Goal: Transaction & Acquisition: Purchase product/service

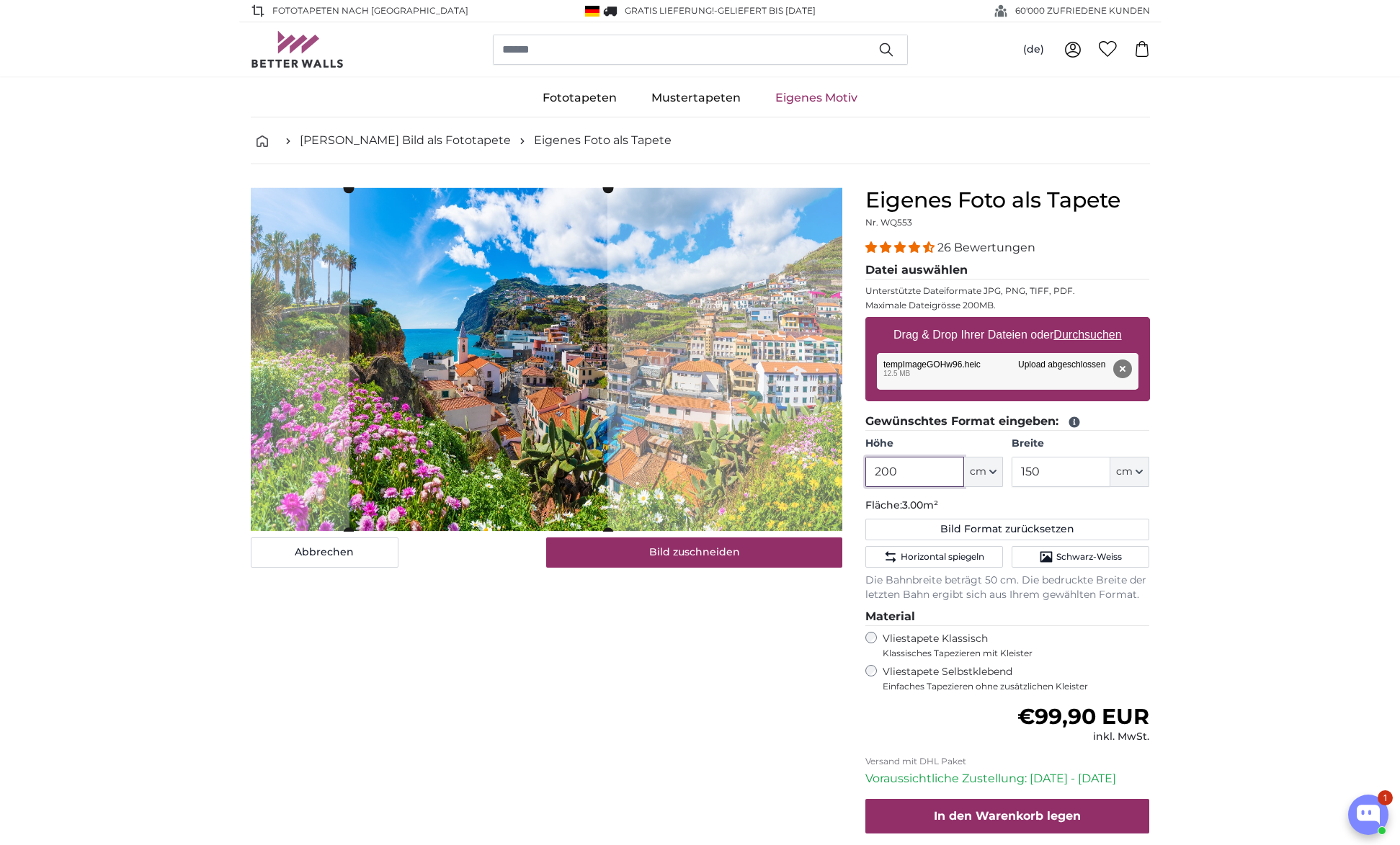
drag, startPoint x: 916, startPoint y: 475, endPoint x: 870, endPoint y: 473, distance: 46.0
click at [870, 473] on input "200" at bounding box center [914, 472] width 98 height 30
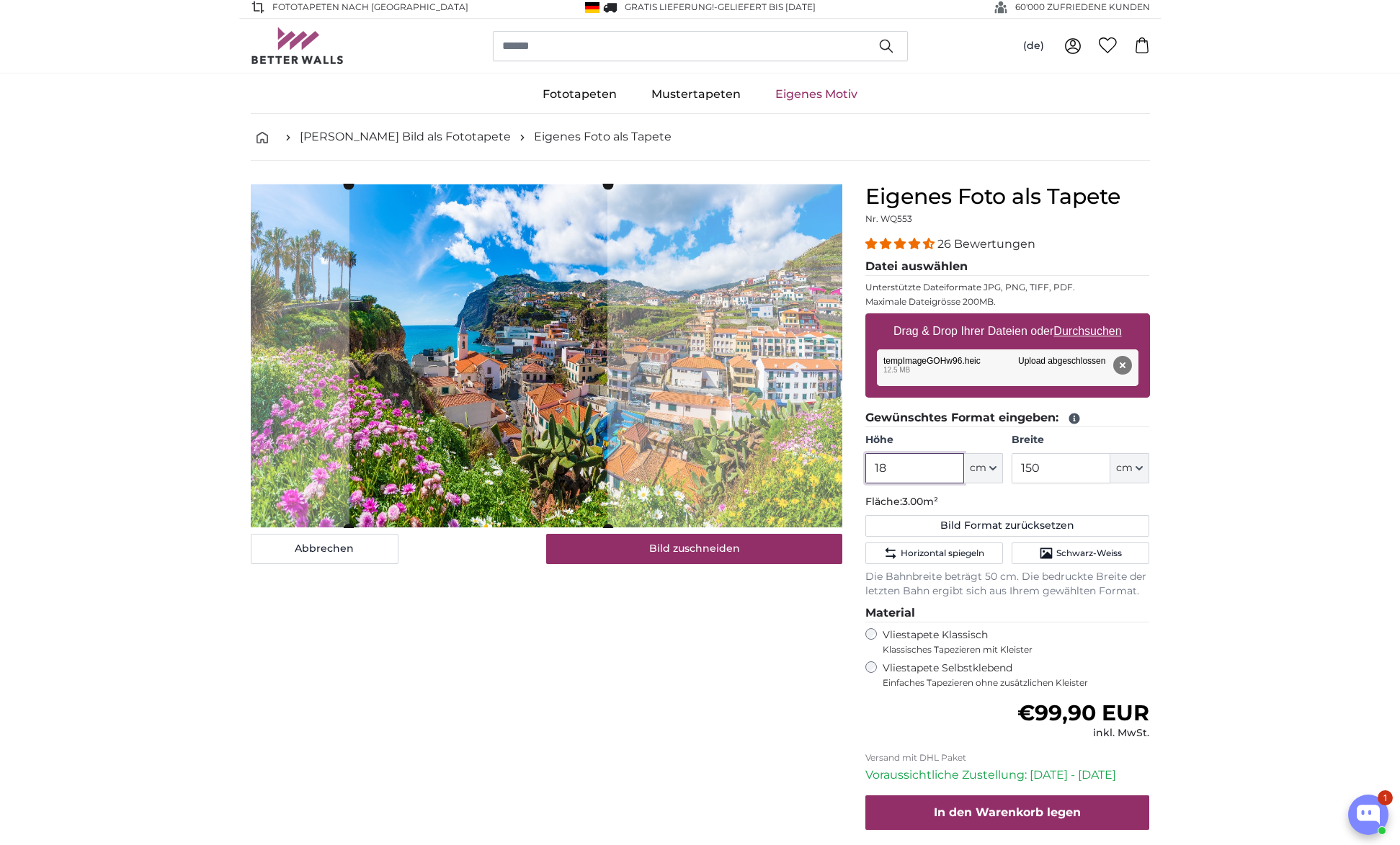
type input "180"
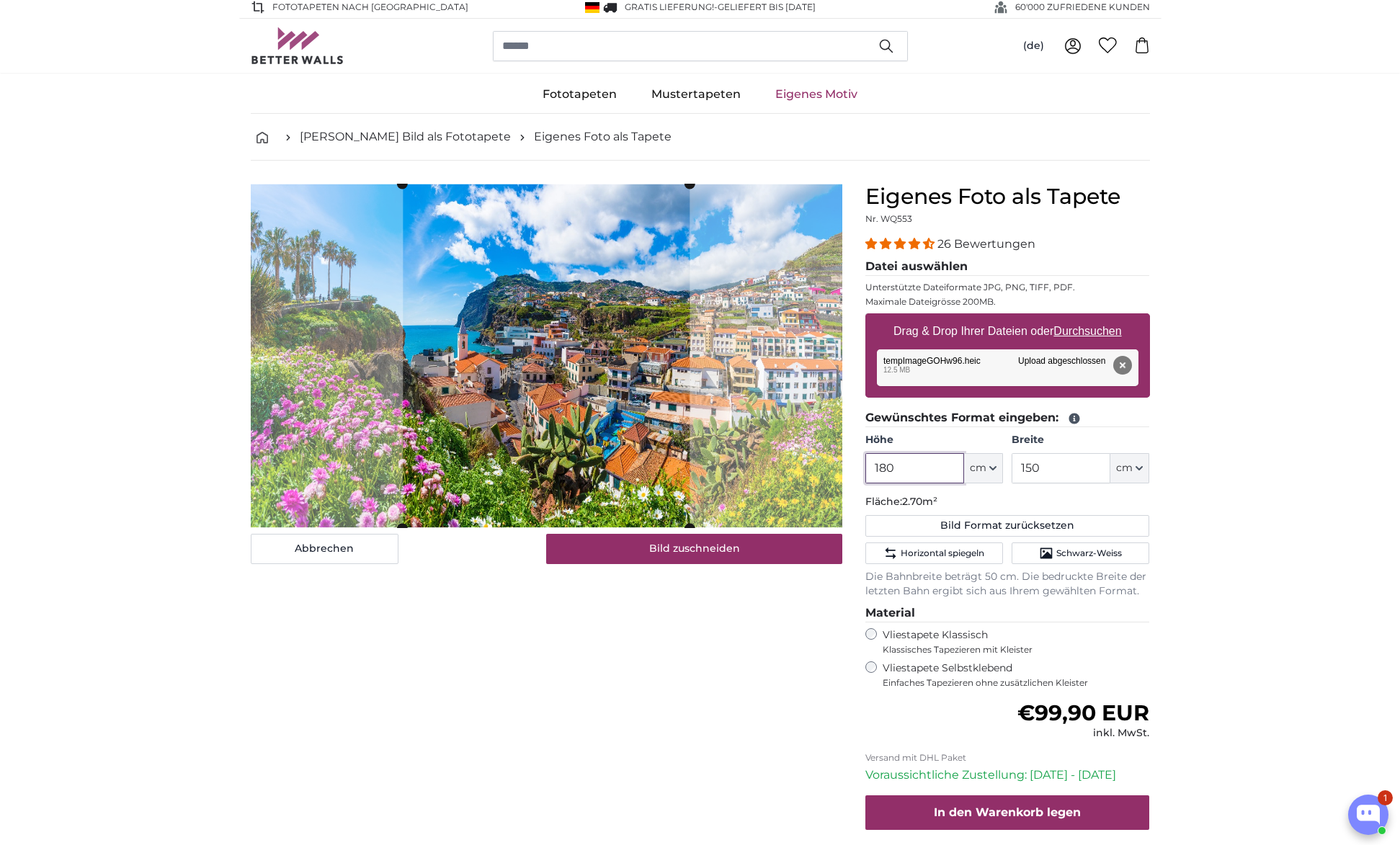
scroll to position [3, 0]
type input "180"
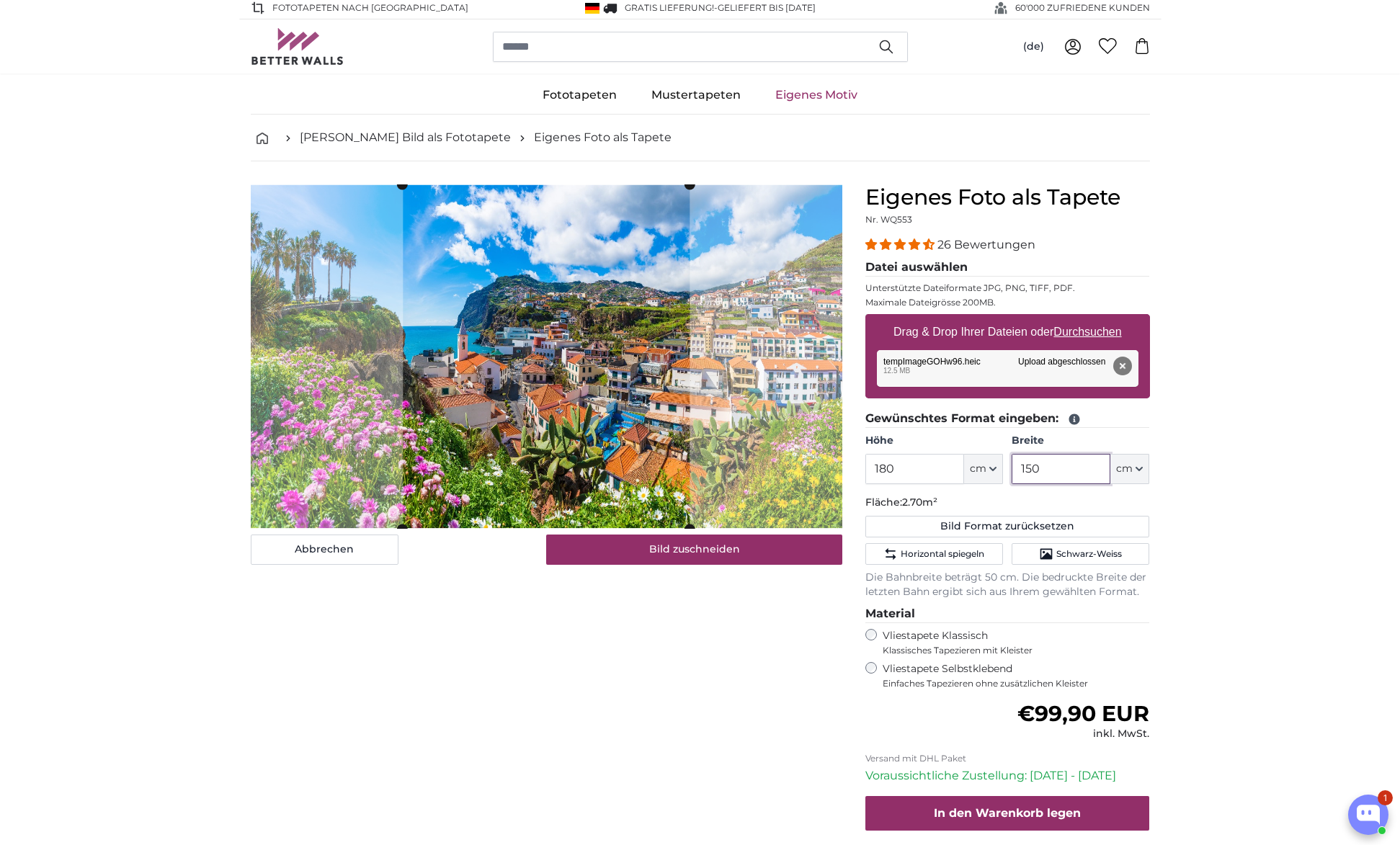
click at [1063, 466] on input "150" at bounding box center [1060, 468] width 98 height 30
drag, startPoint x: 1049, startPoint y: 468, endPoint x: 1023, endPoint y: 468, distance: 26.0
click at [1023, 468] on input "150" at bounding box center [1060, 468] width 98 height 30
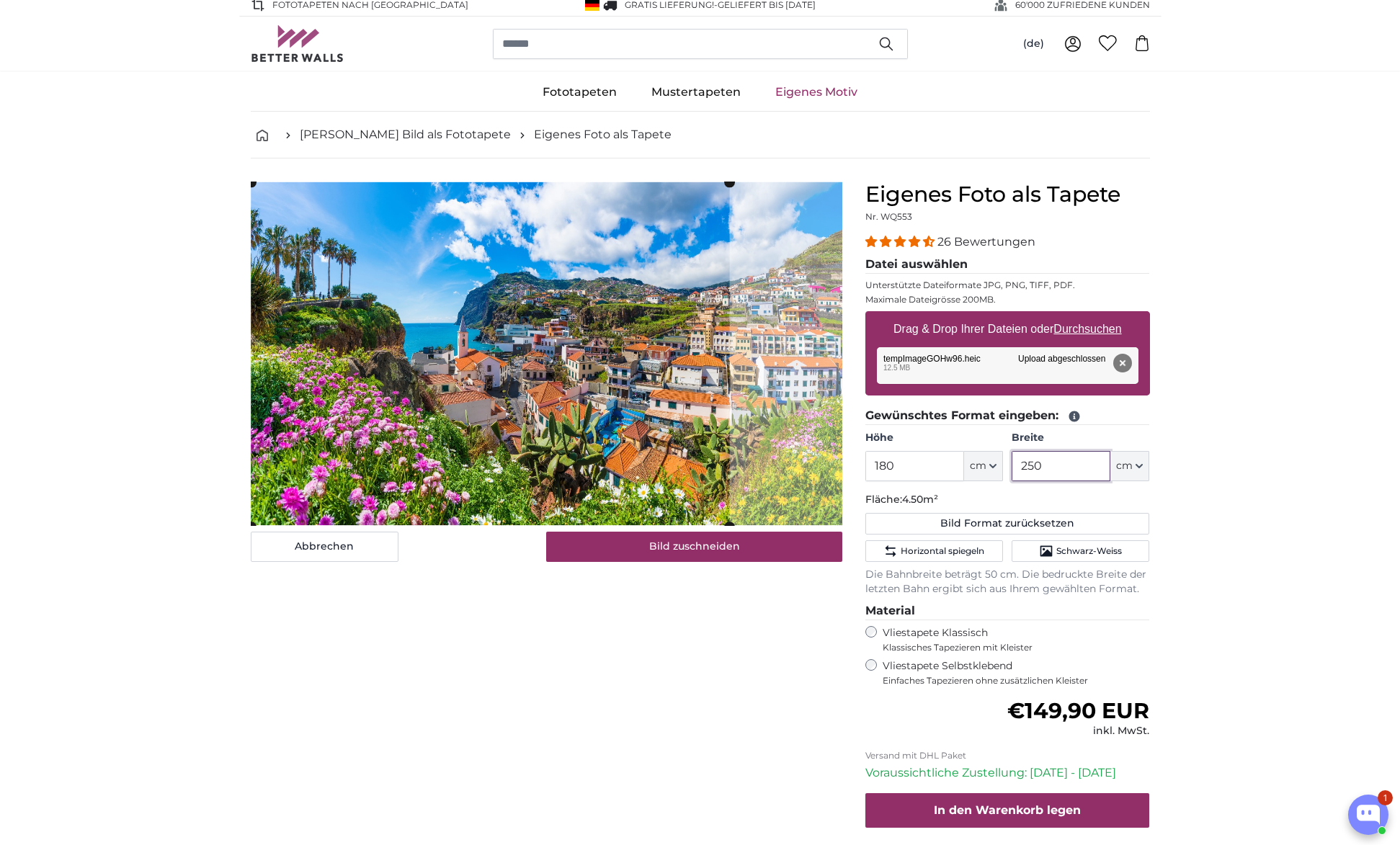
click at [541, 372] on cropper-handle at bounding box center [489, 355] width 478 height 345
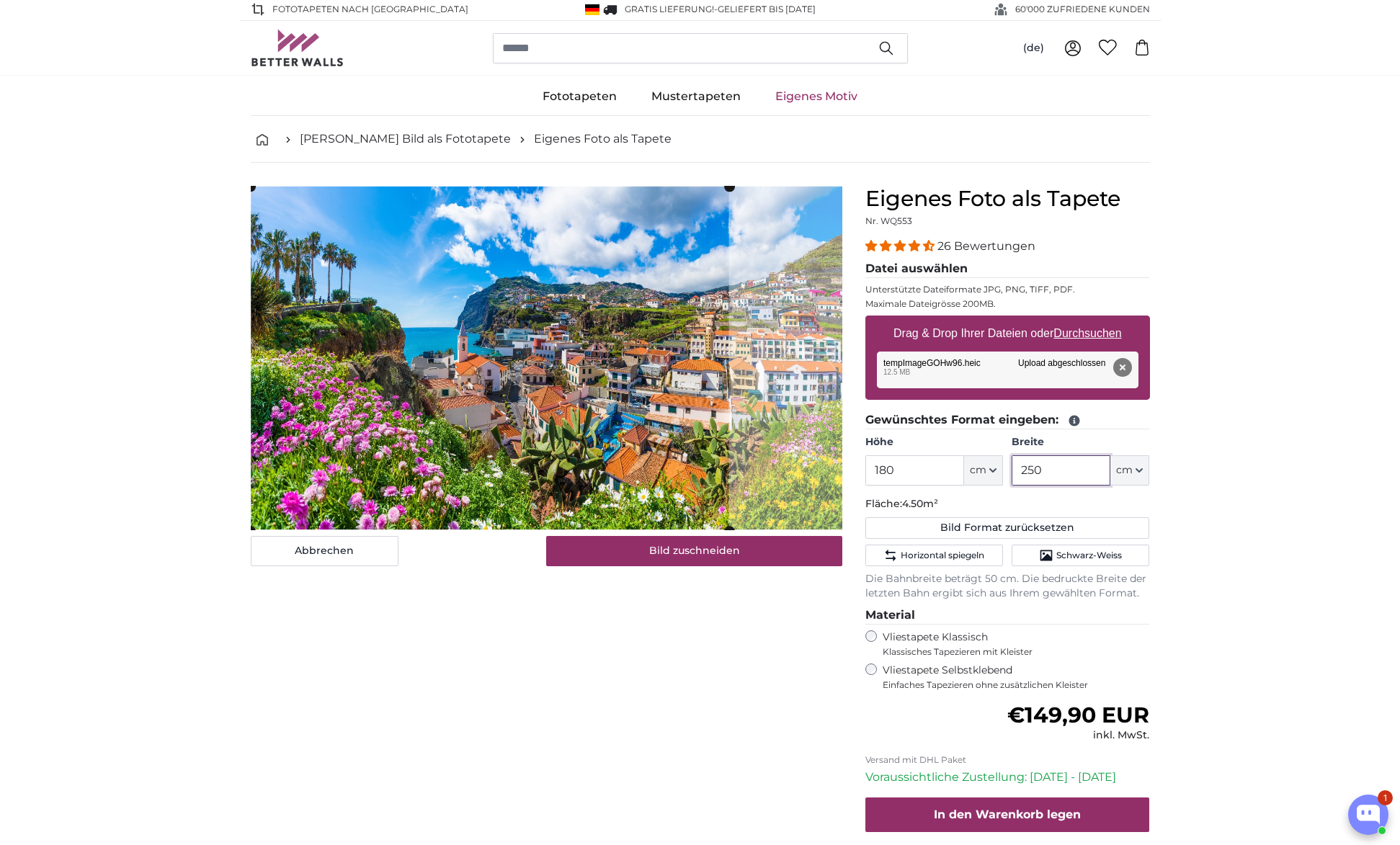
scroll to position [1, 0]
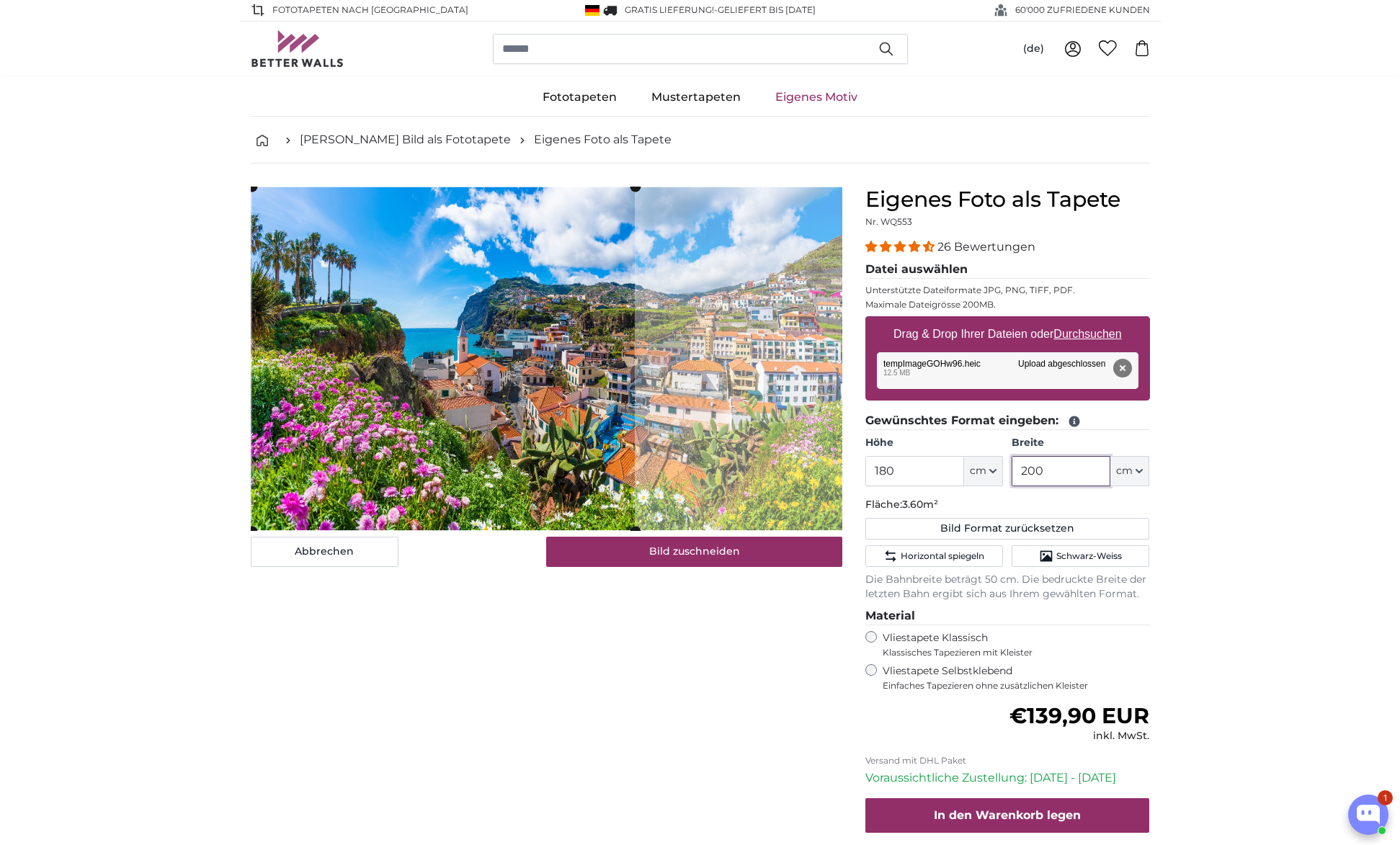
click at [534, 402] on cropper-handle at bounding box center [442, 359] width 383 height 345
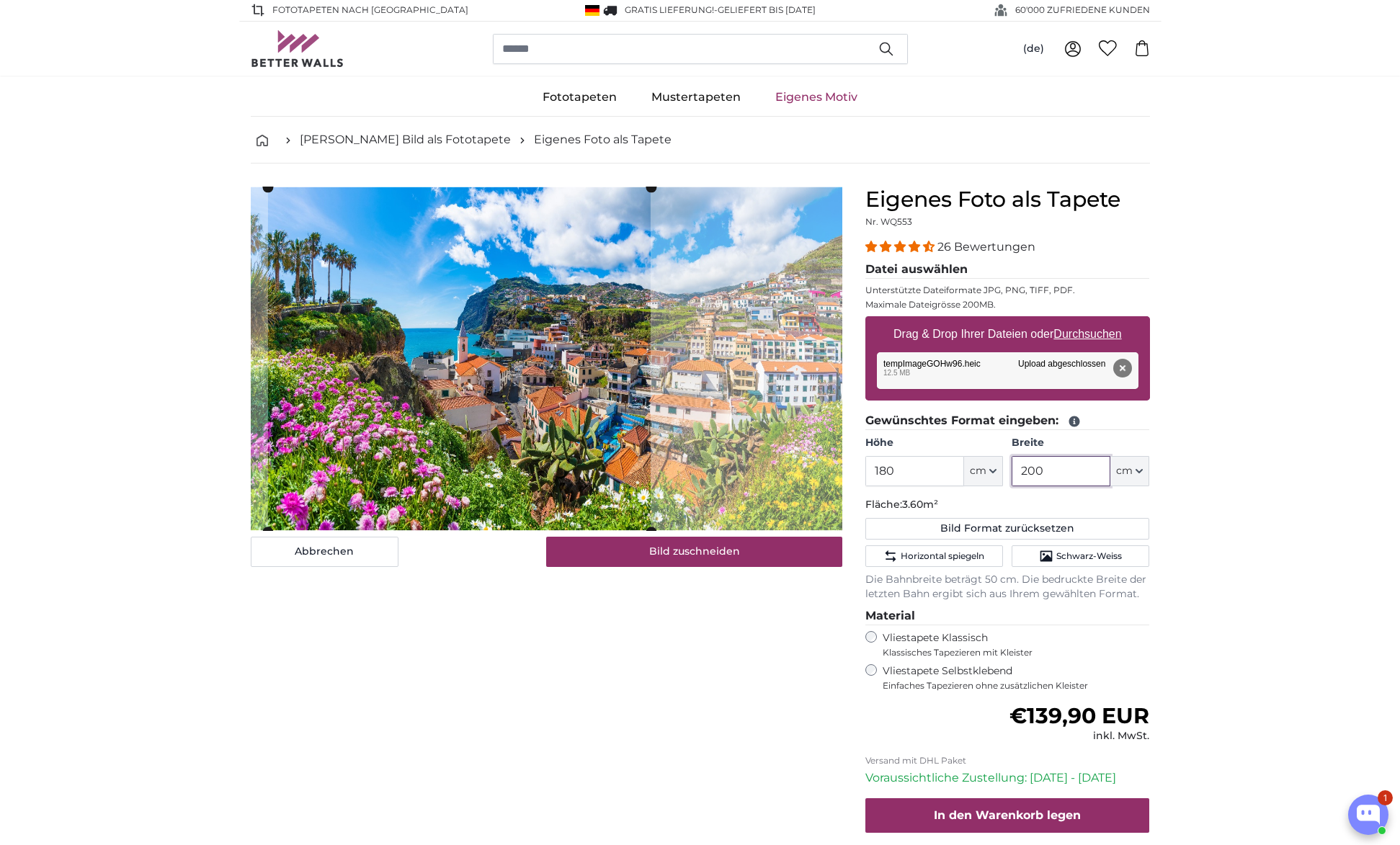
click at [572, 412] on cropper-handle at bounding box center [459, 359] width 383 height 345
type input "200"
click at [885, 473] on input "180" at bounding box center [914, 471] width 98 height 30
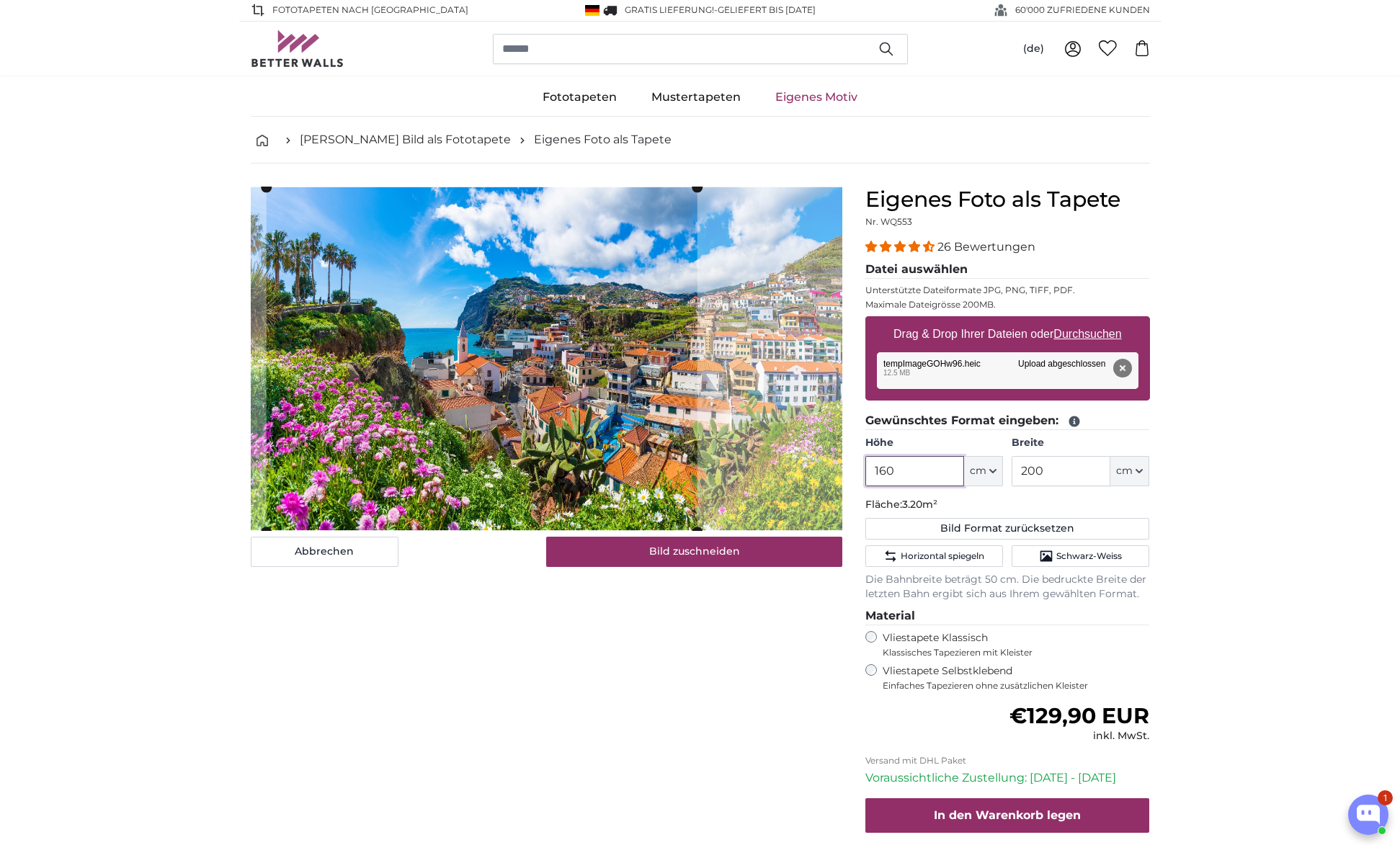
click at [572, 364] on cropper-handle at bounding box center [481, 359] width 431 height 345
type input "180"
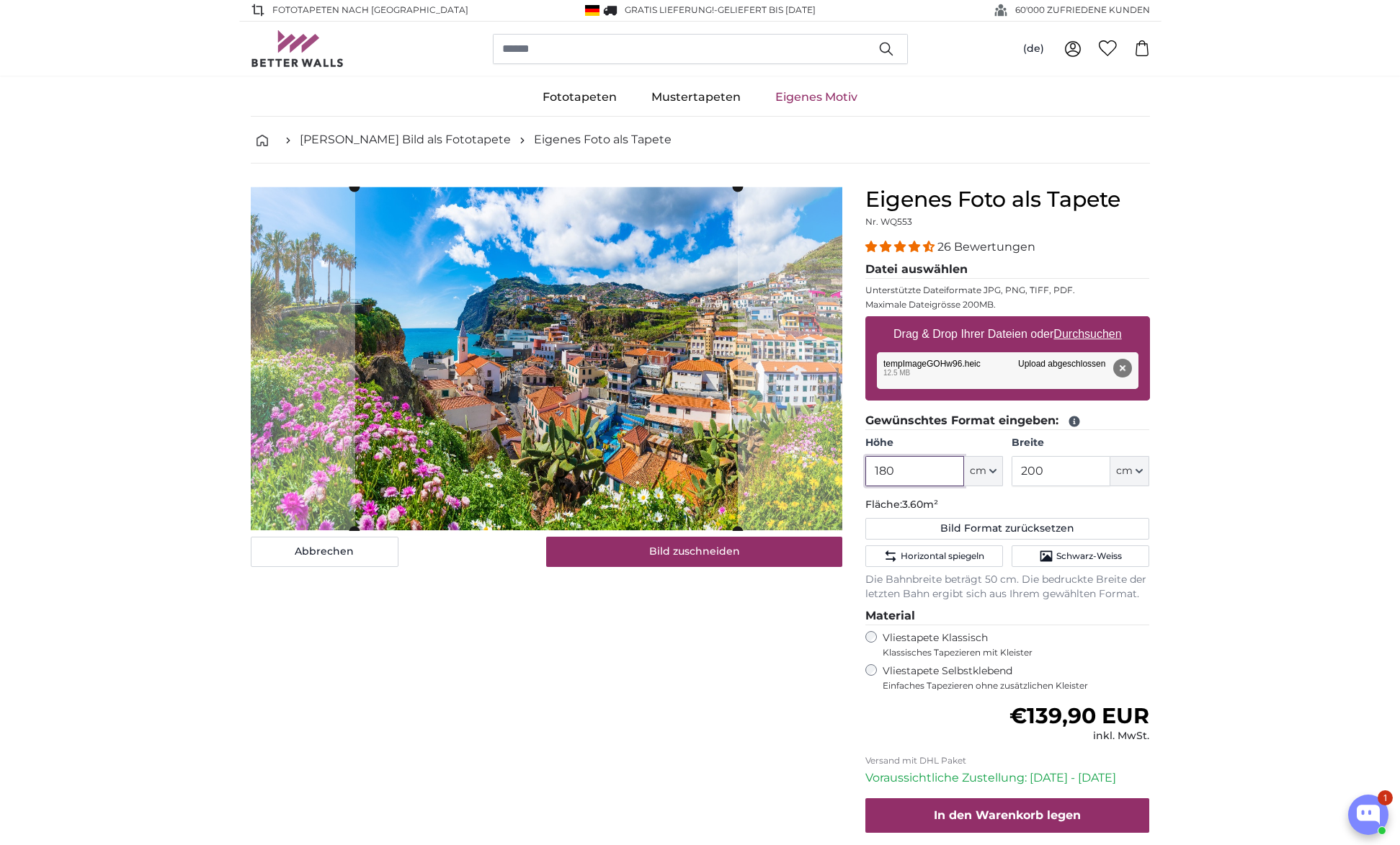
scroll to position [5, 0]
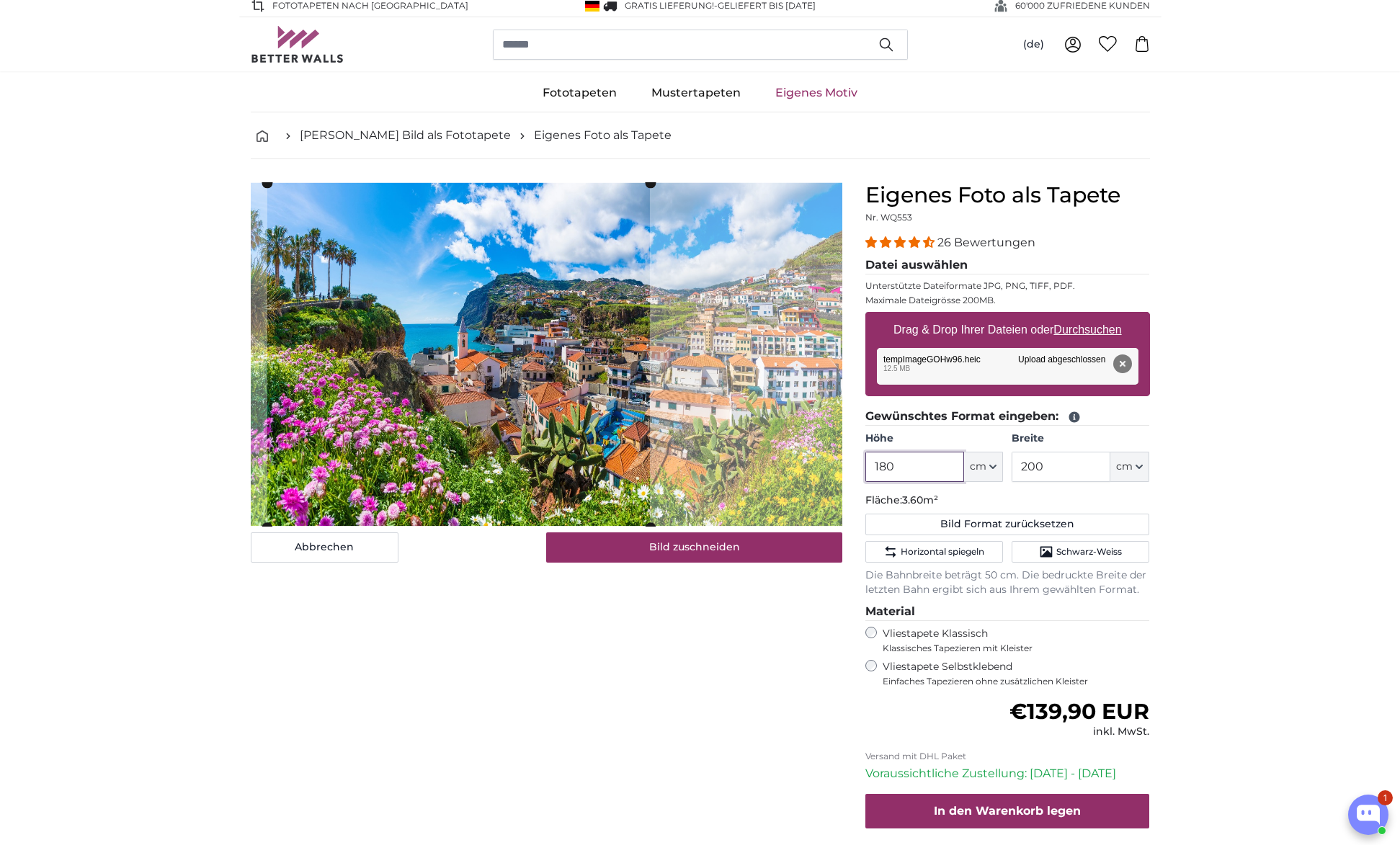
click at [463, 378] on cropper-handle at bounding box center [458, 355] width 383 height 345
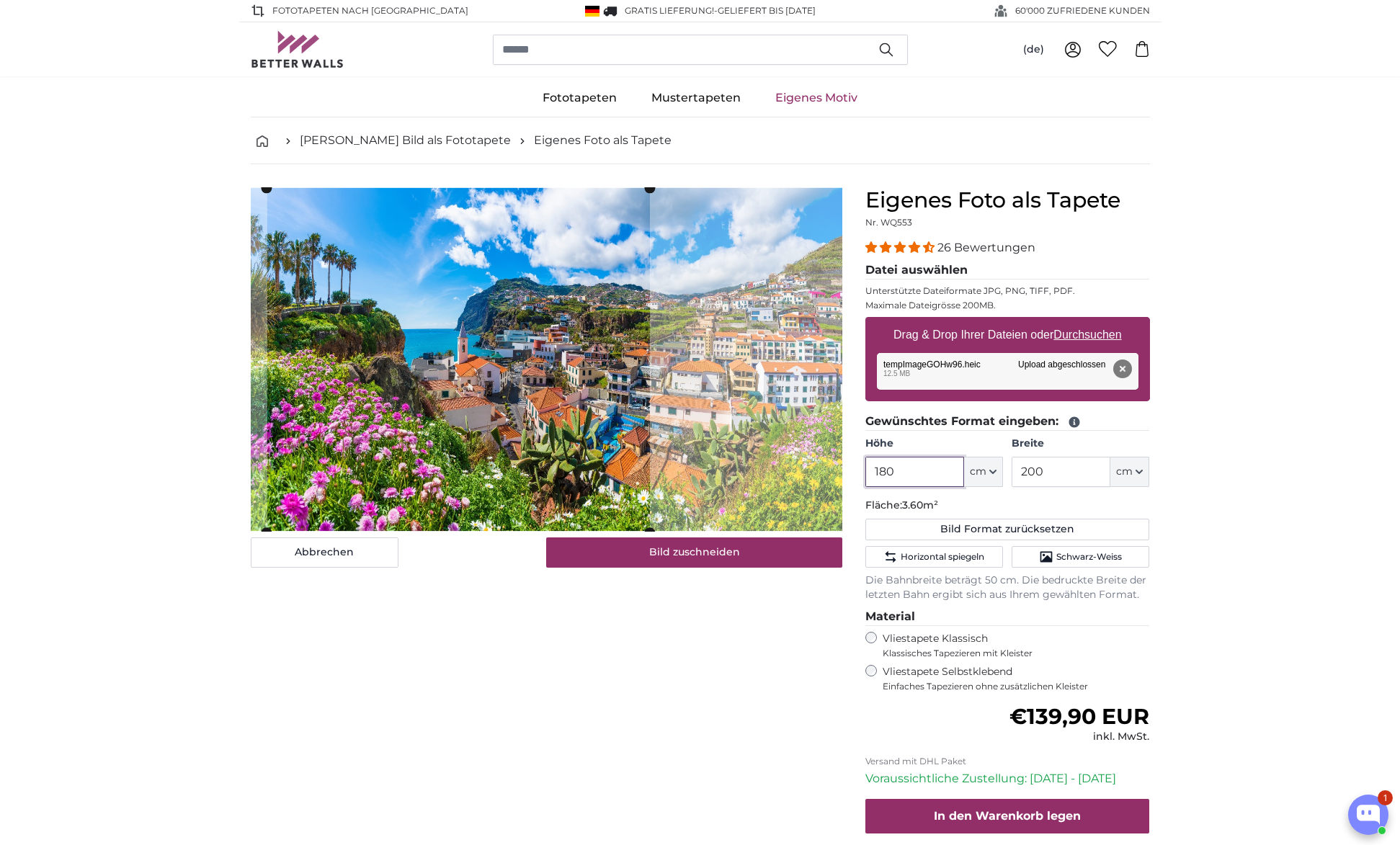
scroll to position [0, 0]
click at [475, 345] on cropper-handle at bounding box center [463, 359] width 383 height 345
click at [476, 377] on cropper-handle at bounding box center [460, 359] width 383 height 345
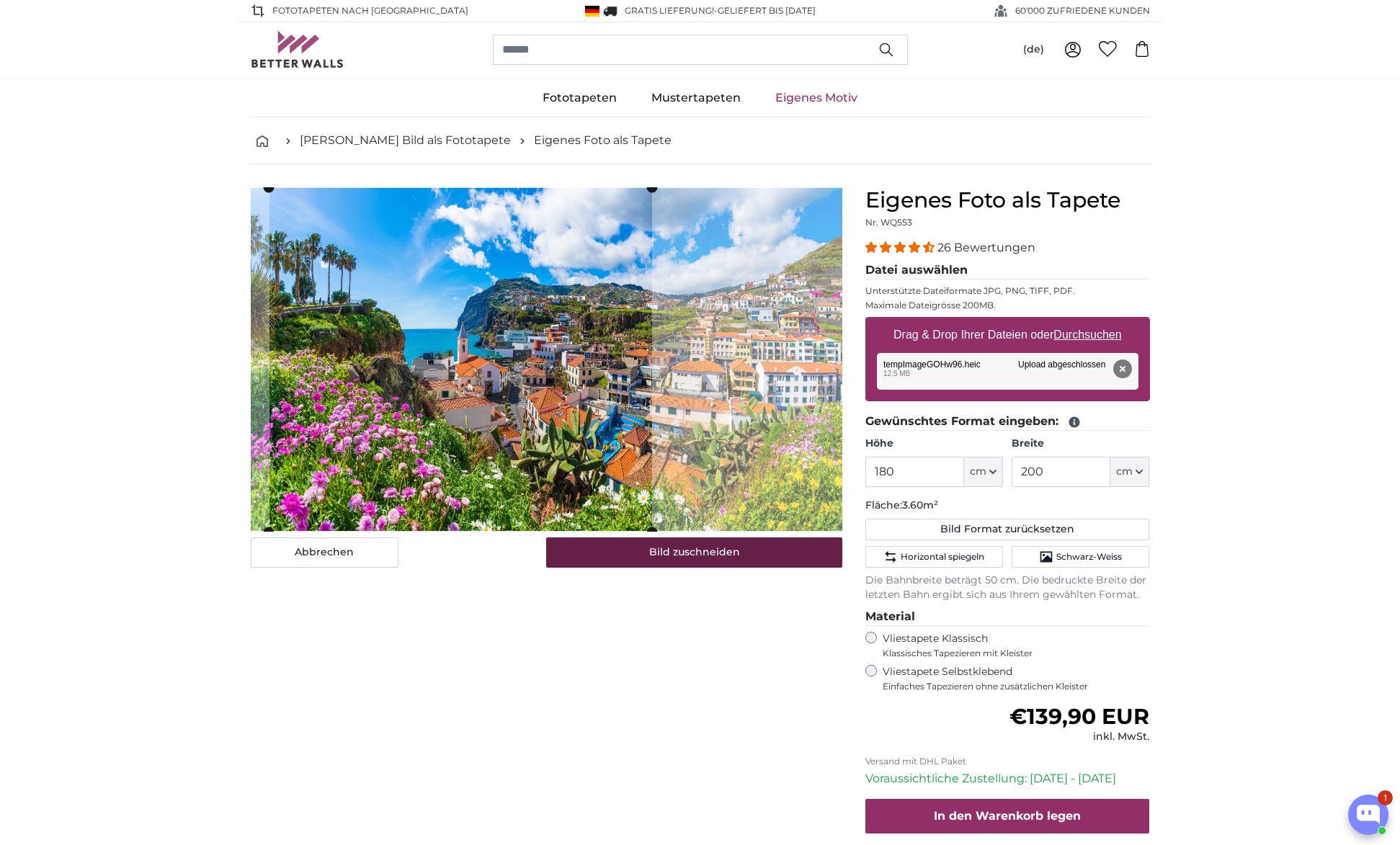
click at [728, 559] on button "Bild zuschneiden" at bounding box center [694, 552] width 296 height 30
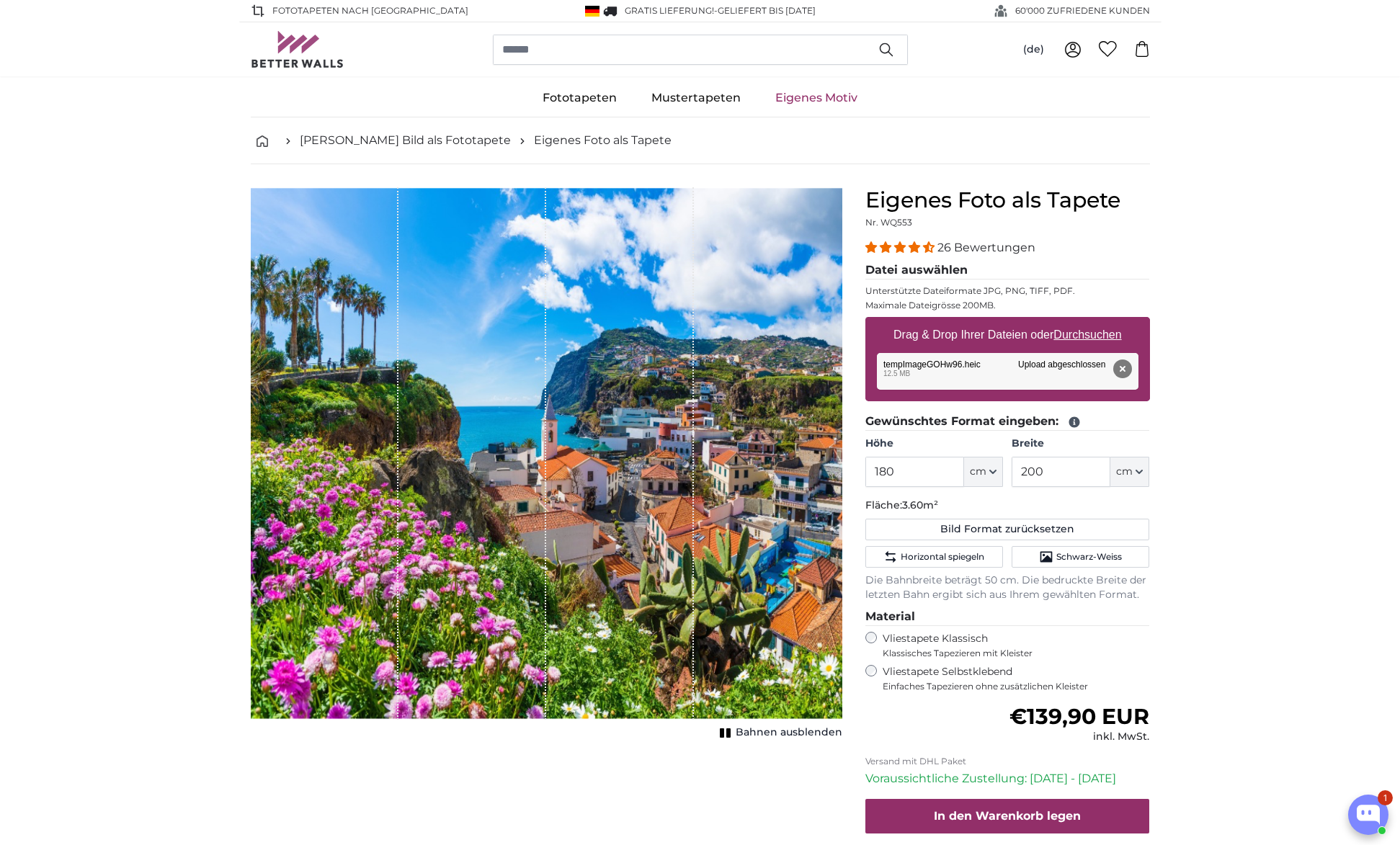
click at [772, 732] on span "Bahnen ausblenden" at bounding box center [789, 733] width 107 height 15
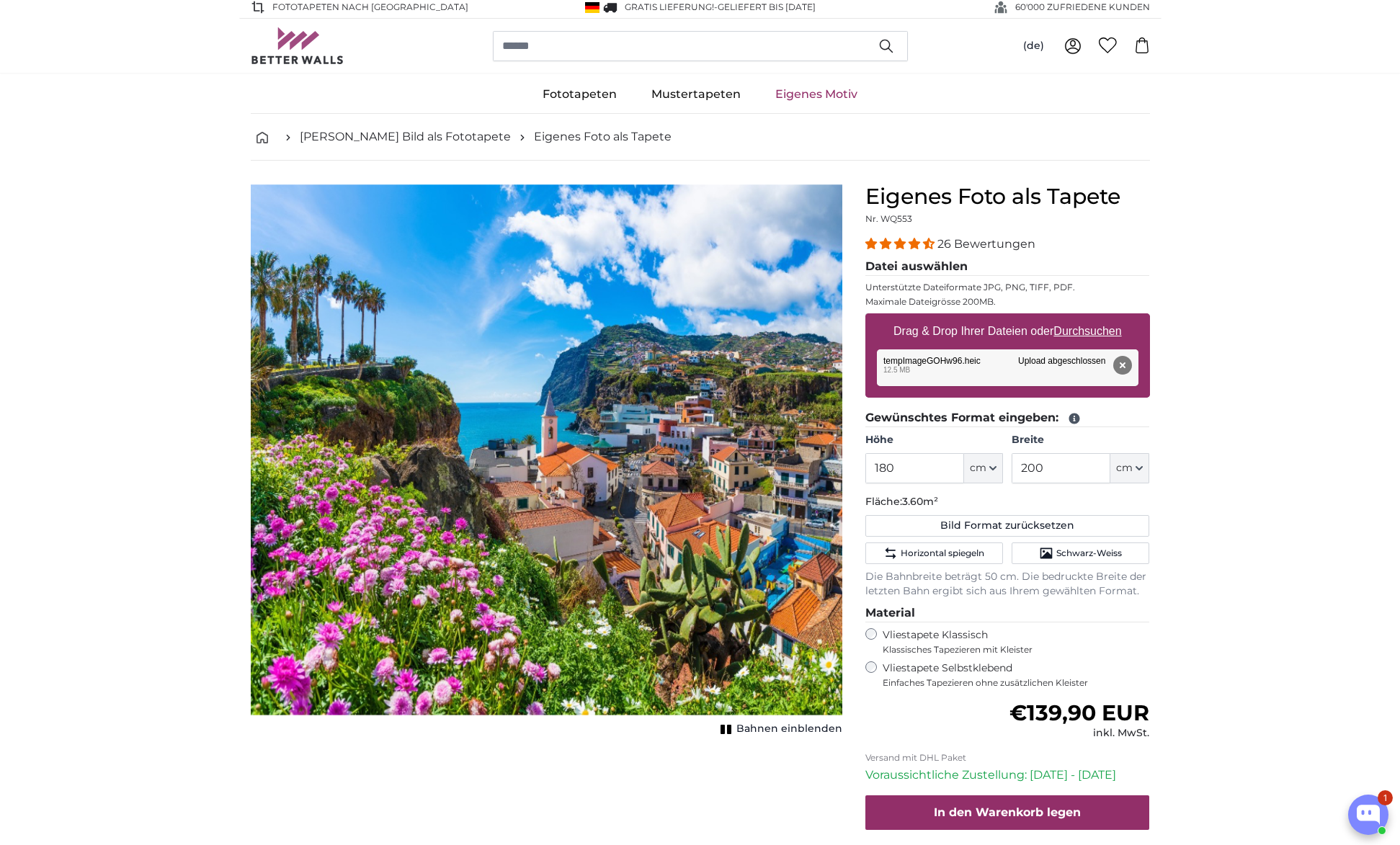
scroll to position [3, 0]
click at [659, 440] on img "1 of 1" at bounding box center [546, 451] width 592 height 533
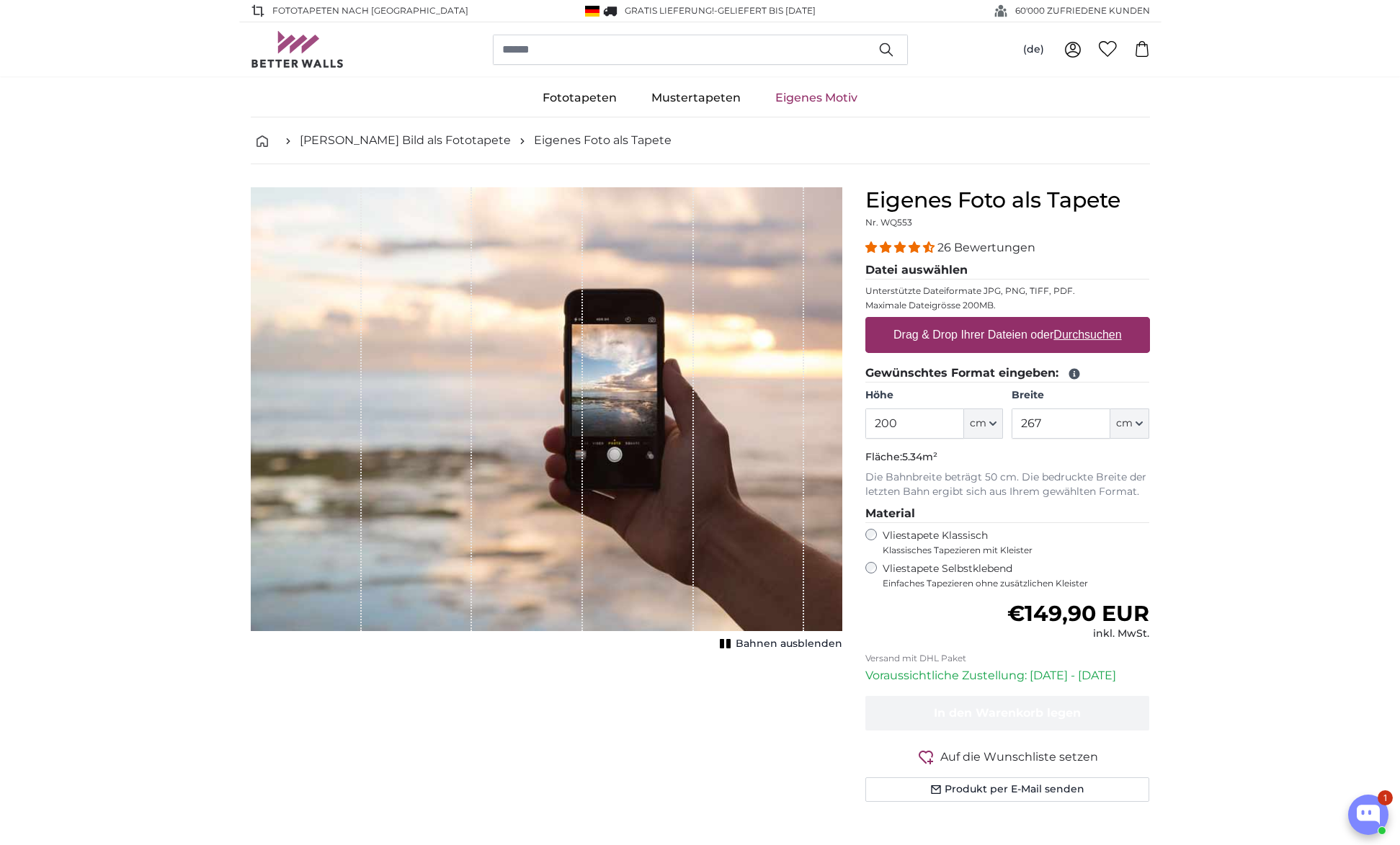
click at [1041, 336] on label "Drag & Drop Ihrer Dateien oder Durchsuchen" at bounding box center [1007, 334] width 240 height 28
click at [1041, 321] on input "Drag & Drop Ihrer Dateien oder Durchsuchen" at bounding box center [1007, 319] width 285 height 4
type input "**********"
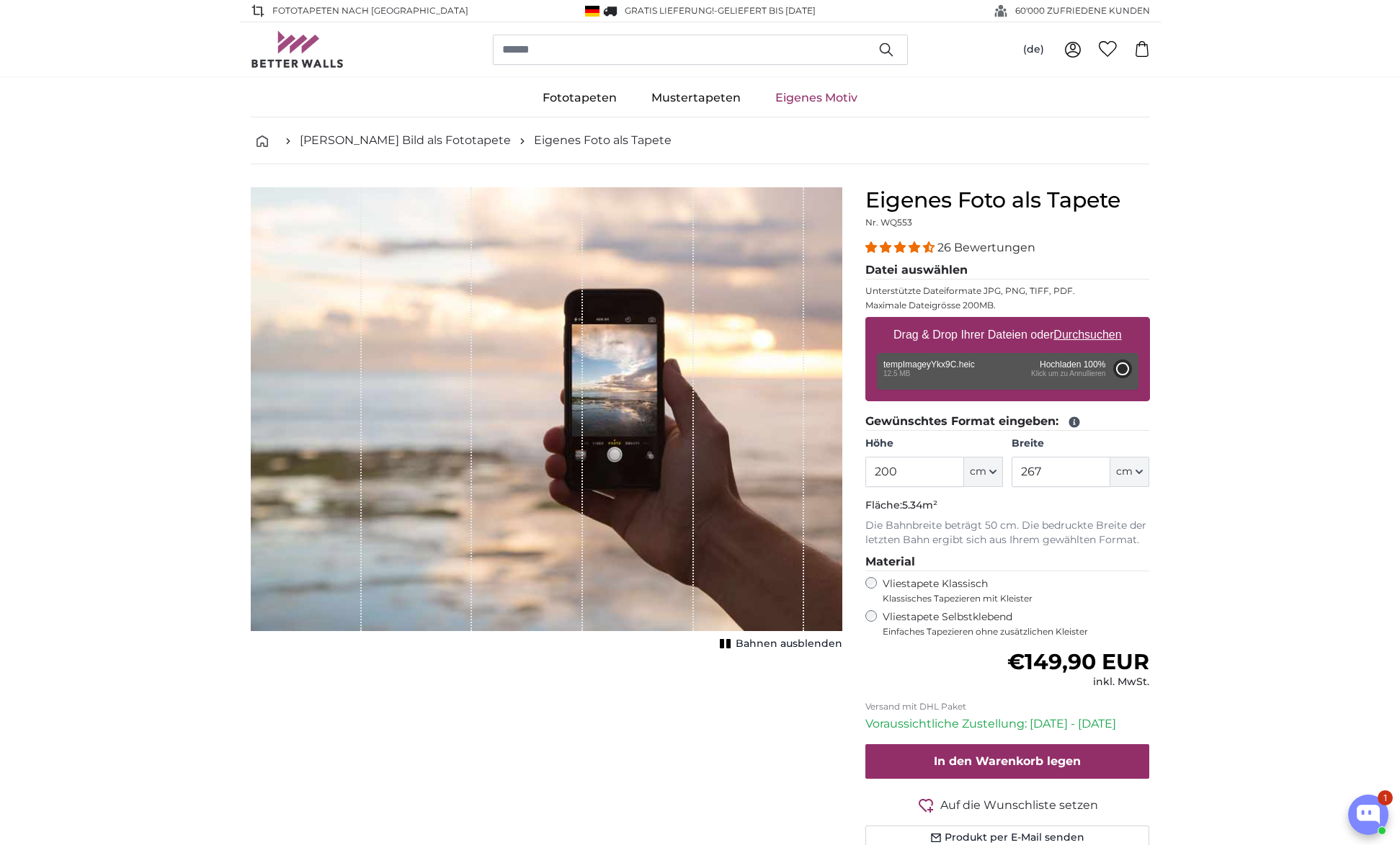
type input "344"
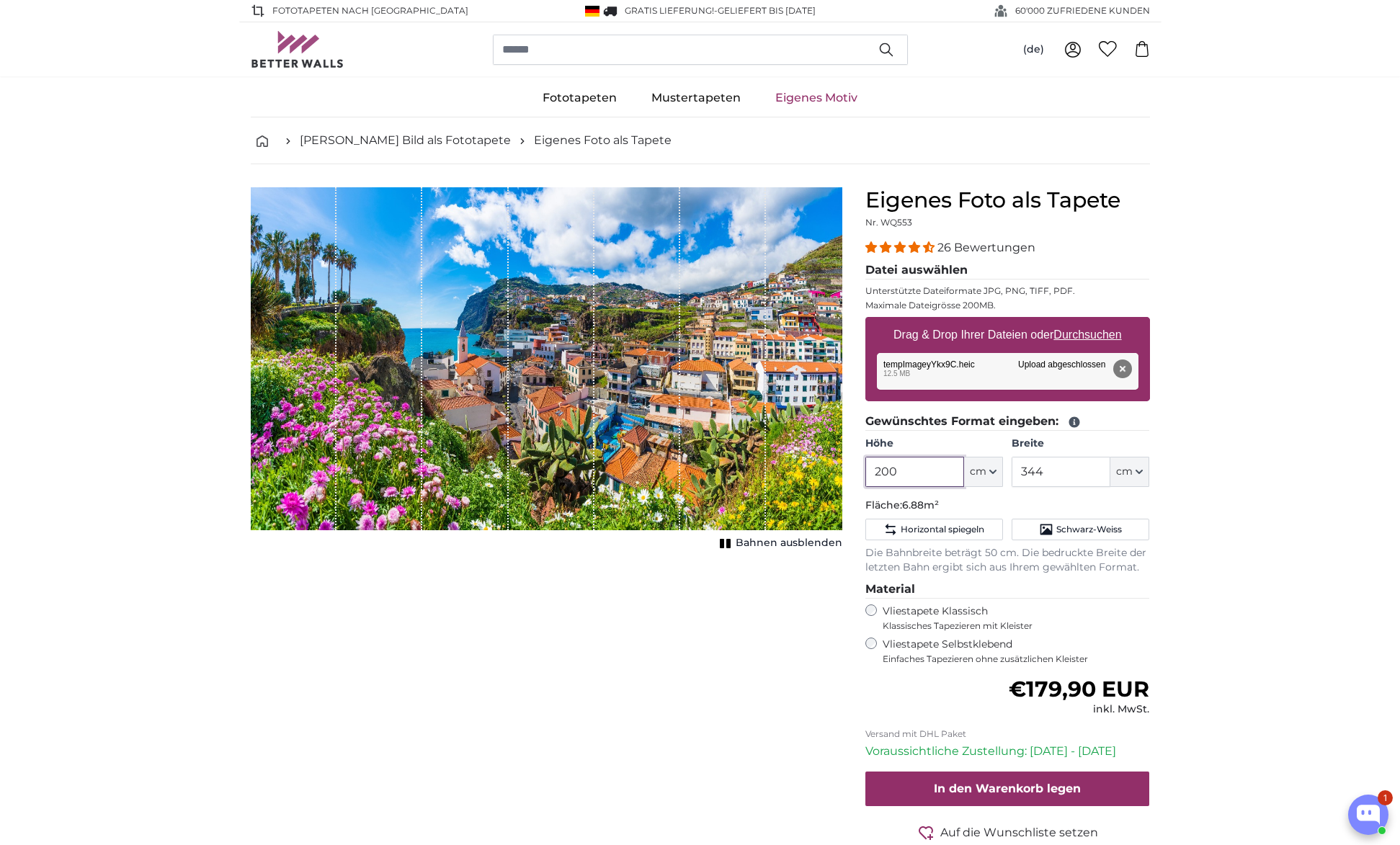
drag, startPoint x: 911, startPoint y: 472, endPoint x: 867, endPoint y: 471, distance: 44.0
click at [868, 471] on input "200" at bounding box center [914, 472] width 98 height 30
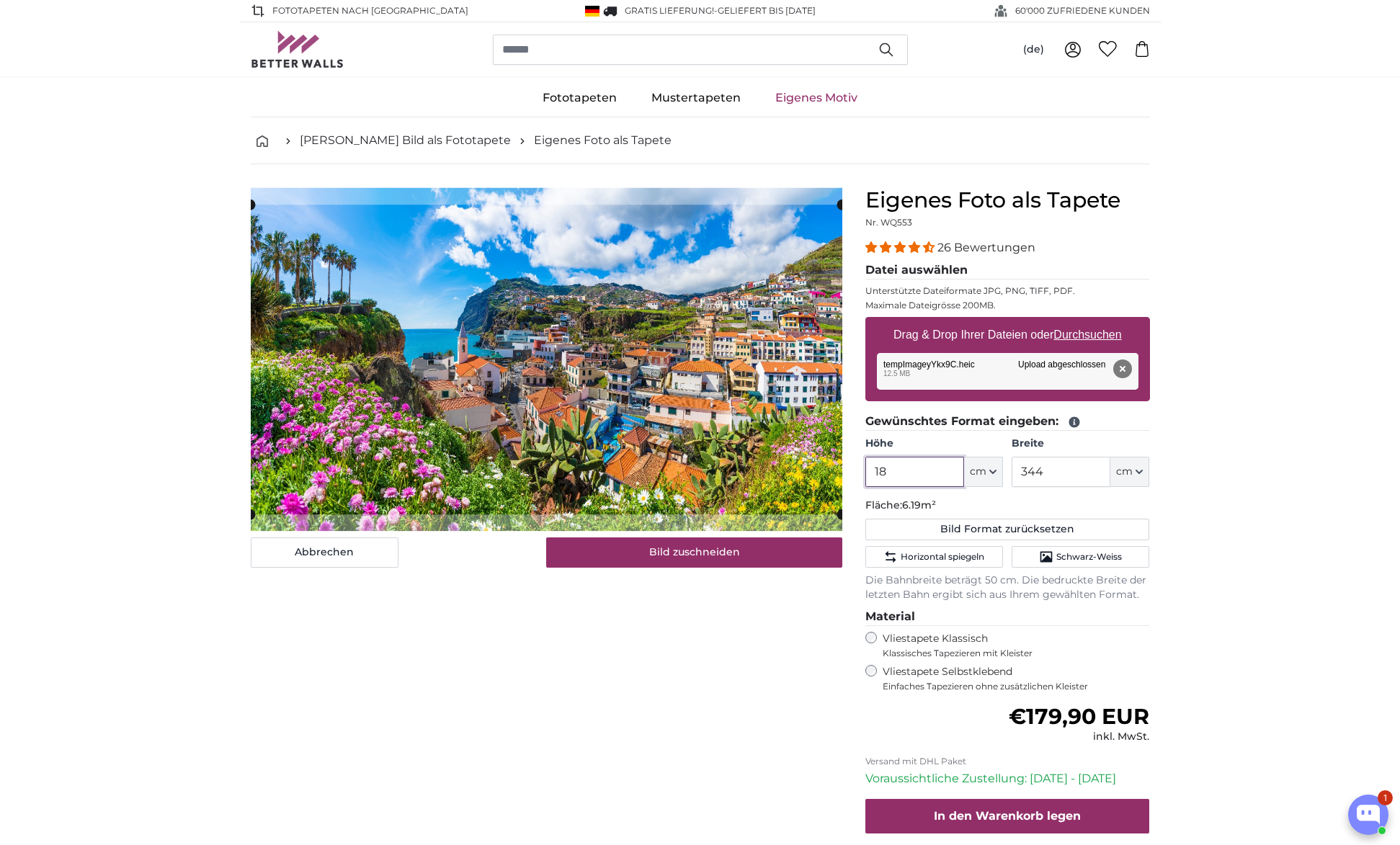
type input "1"
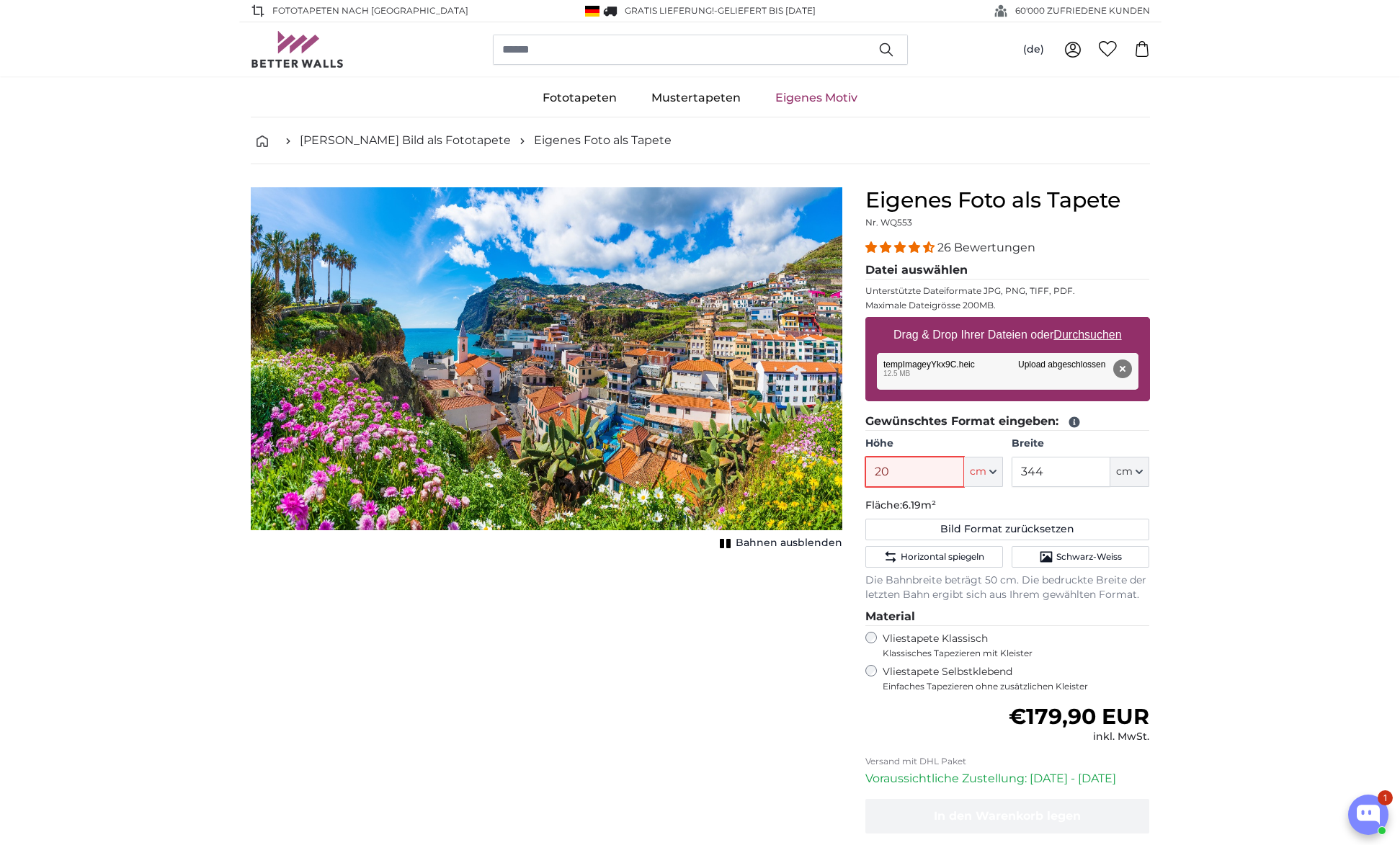
type input "200"
